Goal: Contribute content: Contribute content

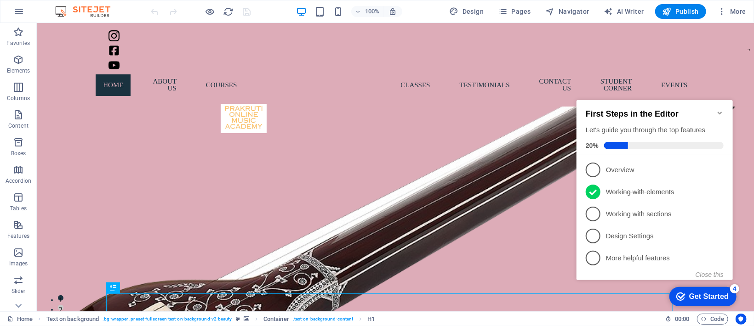
click at [502, 111] on icon "Minimize checklist" at bounding box center [719, 112] width 7 height 7
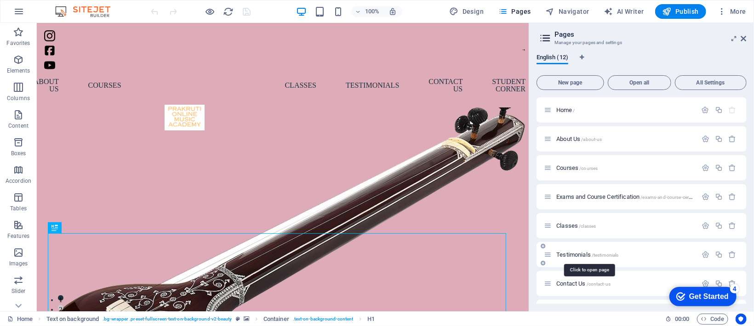
click at [27, 217] on span "Testimonials /testimonials" at bounding box center [24, 295] width 6 height 6
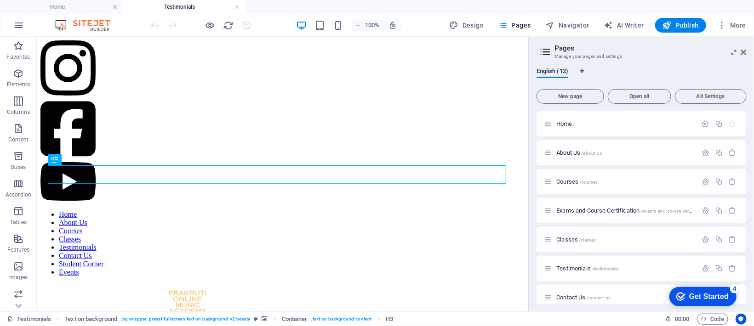
scroll to position [184, 0]
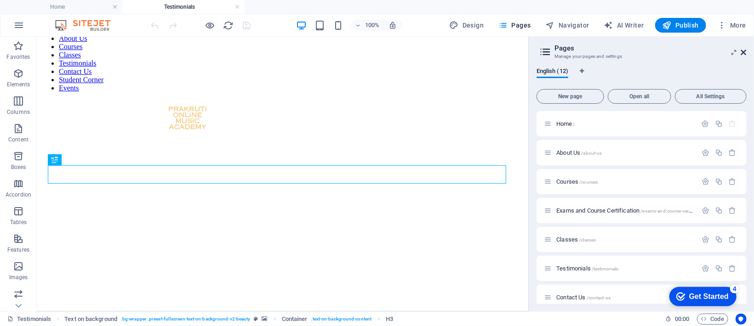
click at [0, 0] on icon at bounding box center [0, 0] width 0 height 0
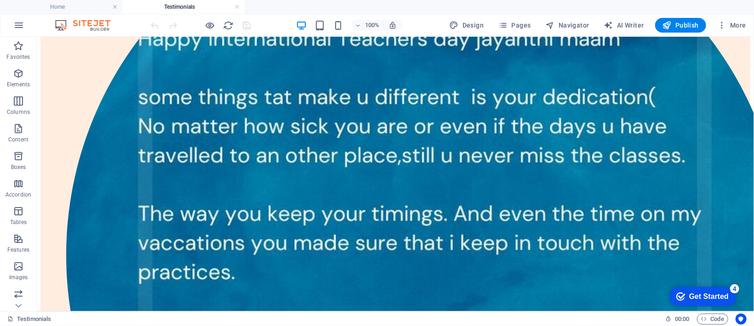
scroll to position [1379, 0]
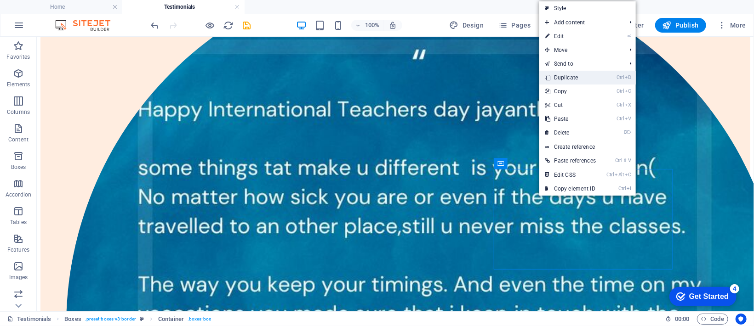
click at [502, 73] on link "Ctrl D Duplicate" at bounding box center [570, 78] width 62 height 14
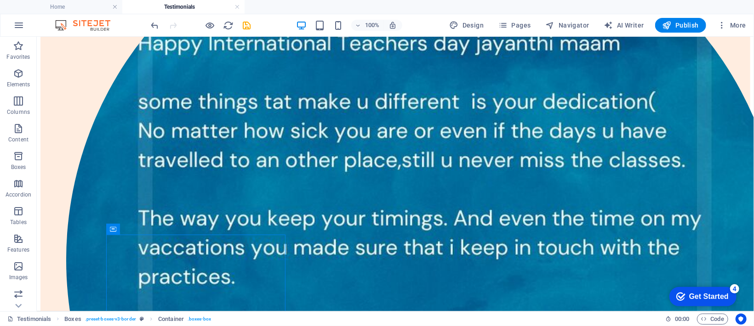
scroll to position [1423, 0]
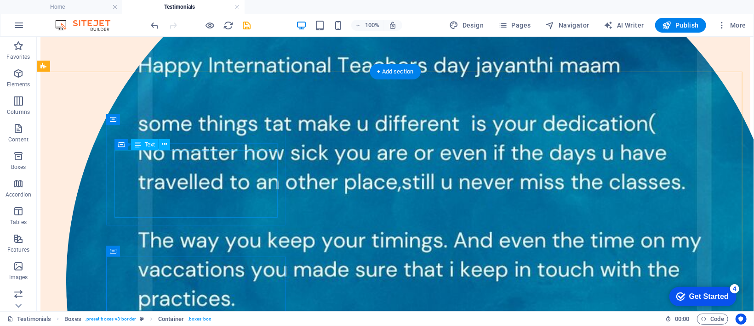
click at [166, 160] on div "Drag here to replace the existing content. Press “Ctrl” if you want to create a…" at bounding box center [395, 174] width 717 height 275
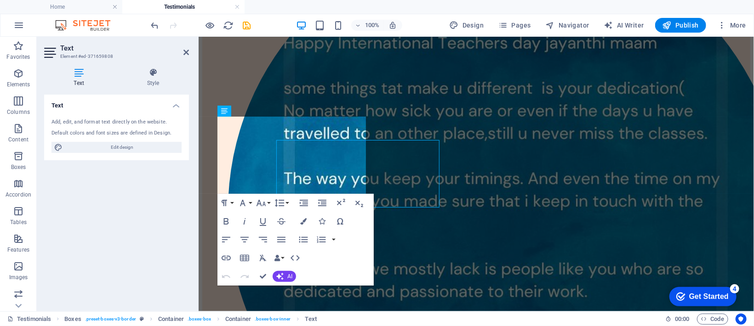
scroll to position [1433, 0]
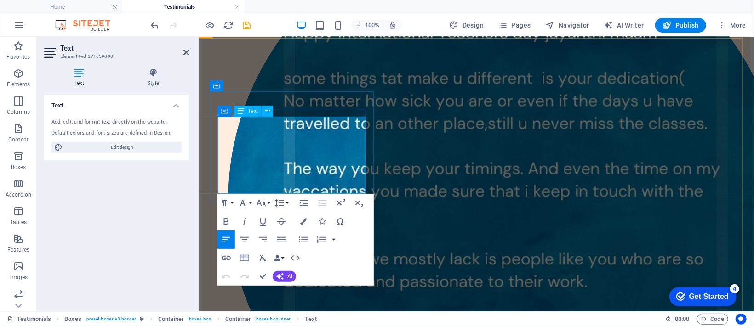
drag, startPoint x: 248, startPoint y: 180, endPoint x: 224, endPoint y: 123, distance: 62.0
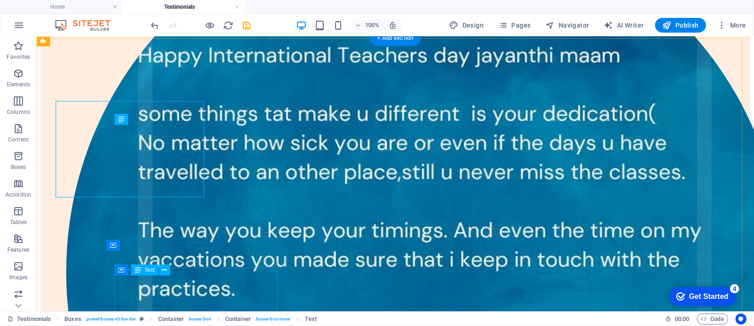
scroll to position [1449, 0]
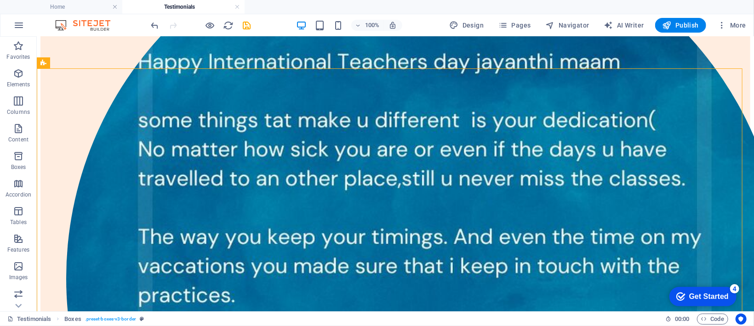
scroll to position [1404, 0]
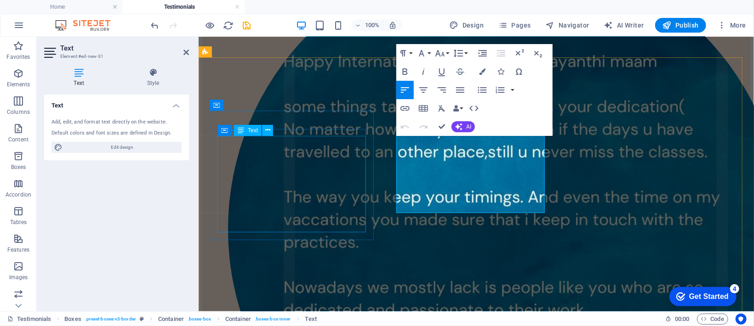
scroll to position [1414, 0]
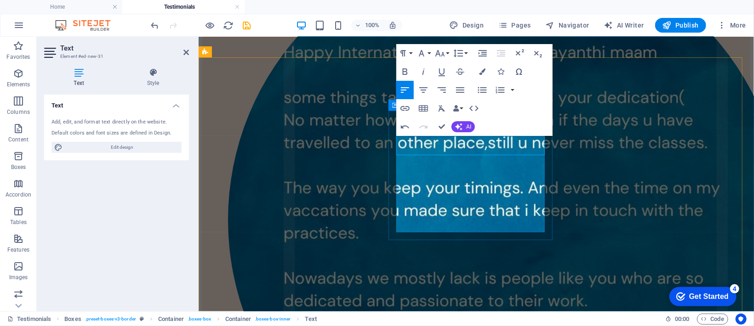
scroll to position [891, 4]
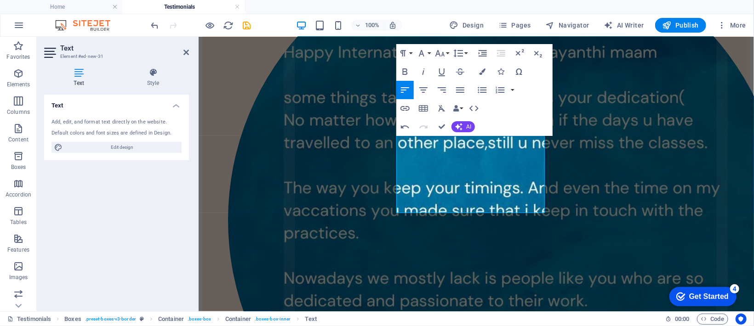
click at [402, 92] on icon "button" at bounding box center [405, 90] width 8 height 6
drag, startPoint x: 397, startPoint y: 147, endPoint x: 409, endPoint y: 149, distance: 11.6
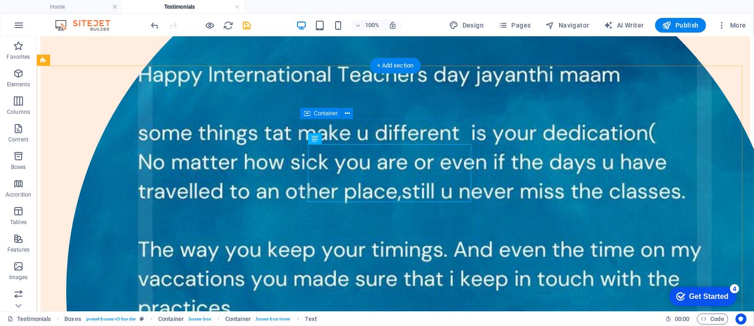
scroll to position [1429, 0]
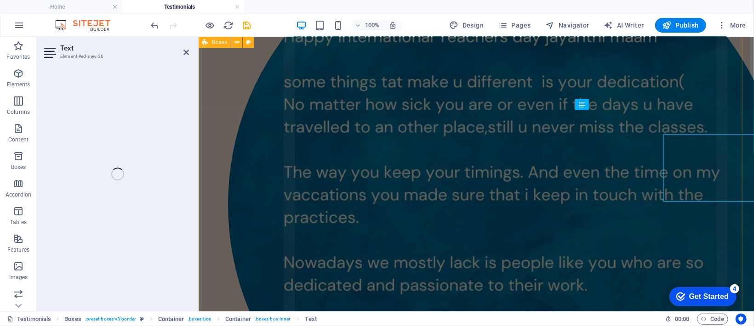
scroll to position [1439, 0]
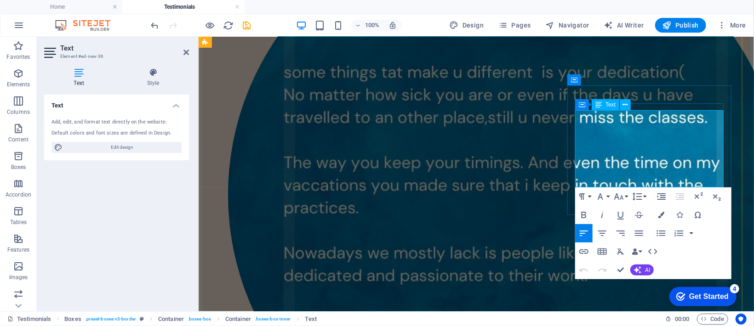
drag, startPoint x: 604, startPoint y: 173, endPoint x: 577, endPoint y: 118, distance: 60.7
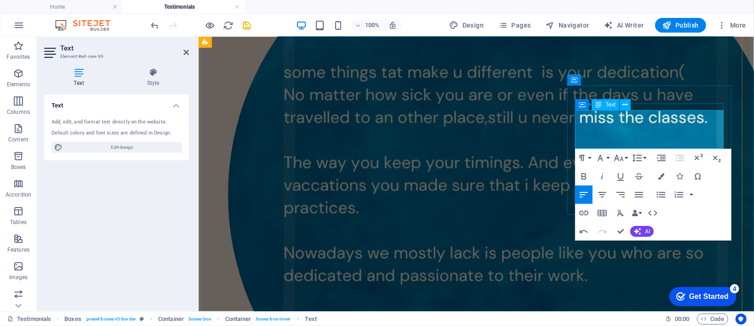
scroll to position [631, 0]
drag, startPoint x: 620, startPoint y: 232, endPoint x: 583, endPoint y: 194, distance: 52.7
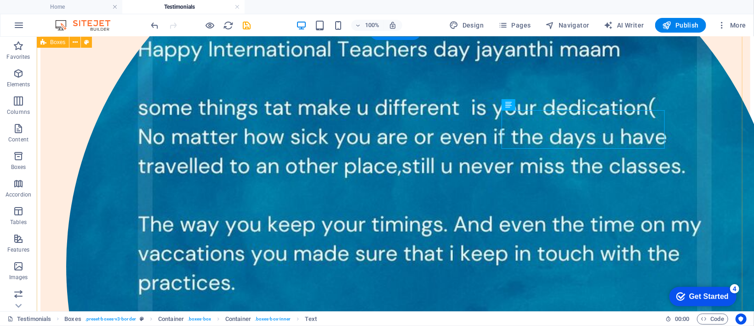
scroll to position [1463, 0]
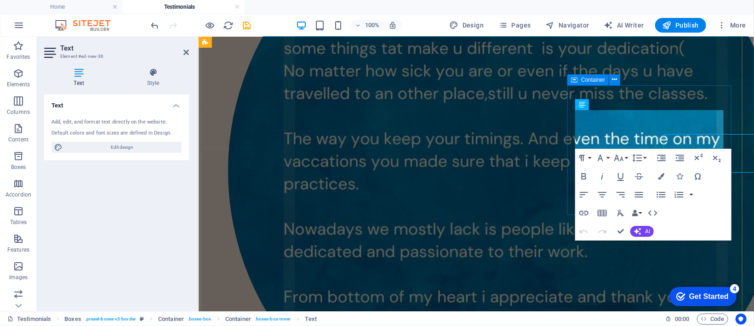
scroll to position [1439, 0]
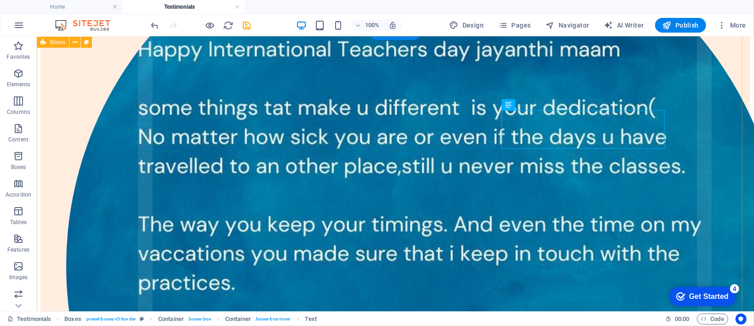
scroll to position [1463, 0]
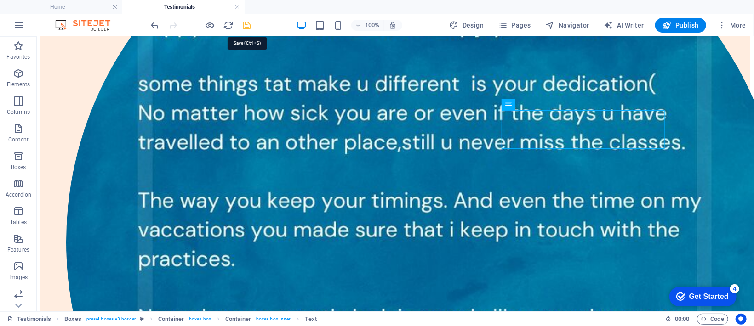
drag, startPoint x: 242, startPoint y: 24, endPoint x: 212, endPoint y: 146, distance: 125.3
click at [242, 24] on icon "save" at bounding box center [247, 25] width 11 height 11
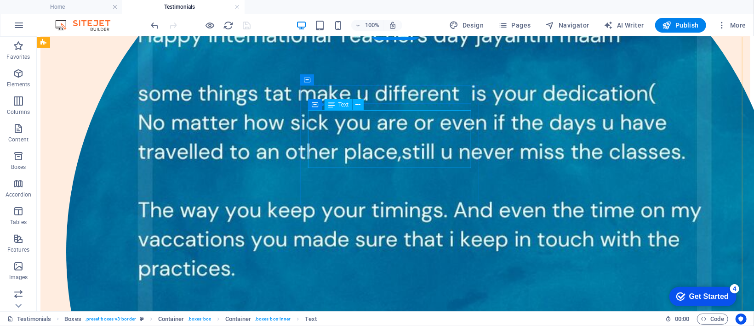
scroll to position [1439, 0]
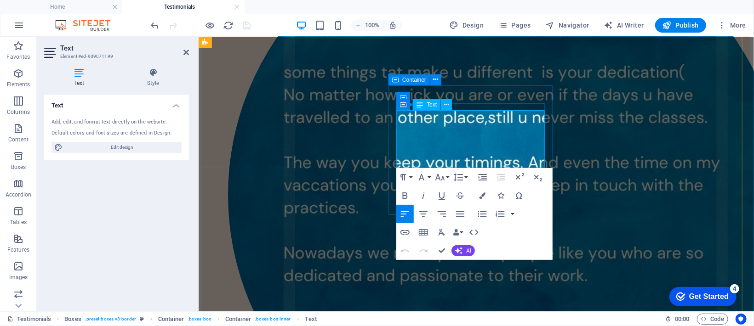
drag, startPoint x: 419, startPoint y: 152, endPoint x: 401, endPoint y: 115, distance: 41.1
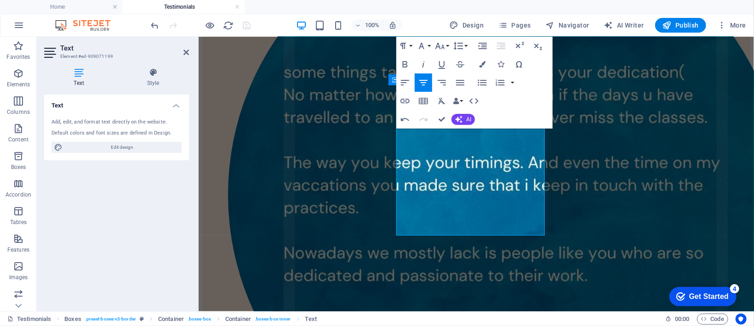
scroll to position [1963, 4]
click at [405, 84] on icon "button" at bounding box center [405, 82] width 11 height 11
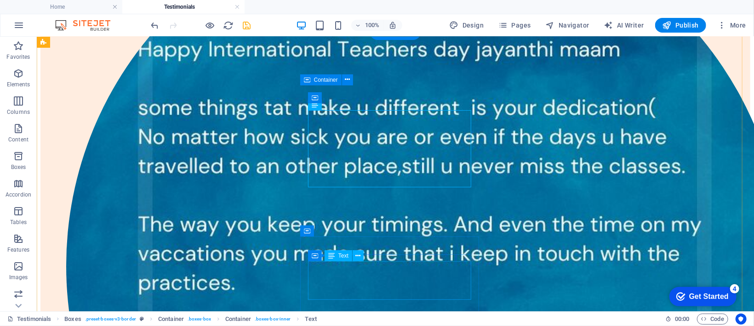
scroll to position [1463, 0]
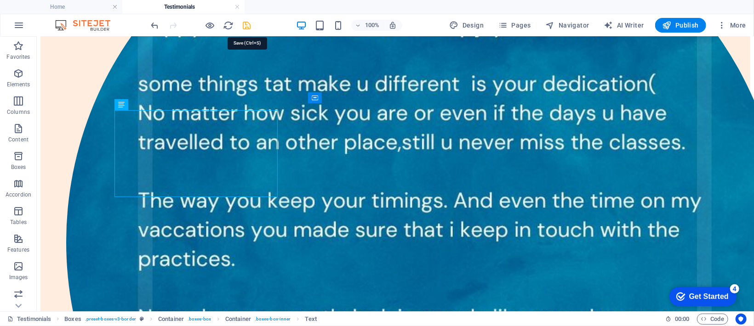
click at [246, 23] on icon "save" at bounding box center [247, 25] width 11 height 11
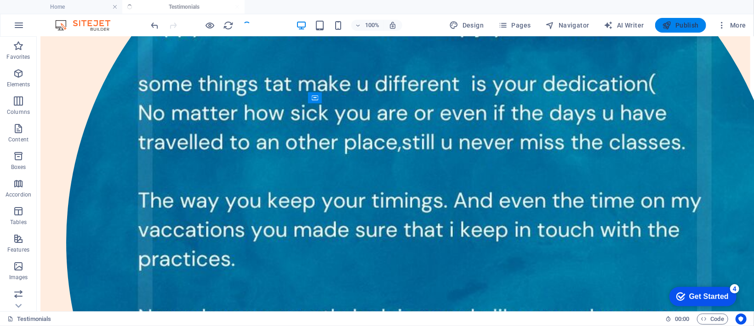
click at [0, 0] on span "Publish" at bounding box center [0, 0] width 0 height 0
